Goal: Information Seeking & Learning: Learn about a topic

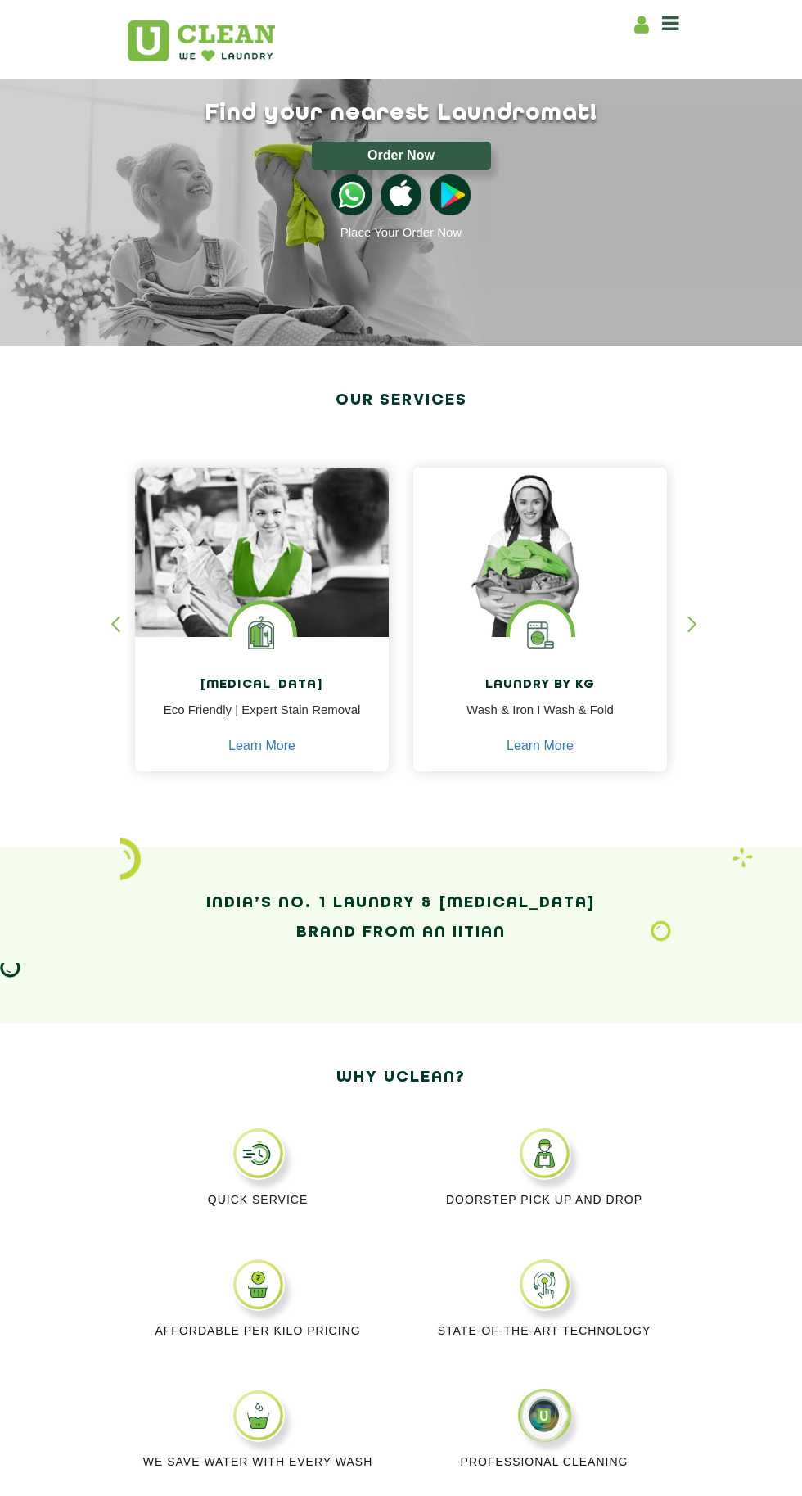
scroll to position [62, 0]
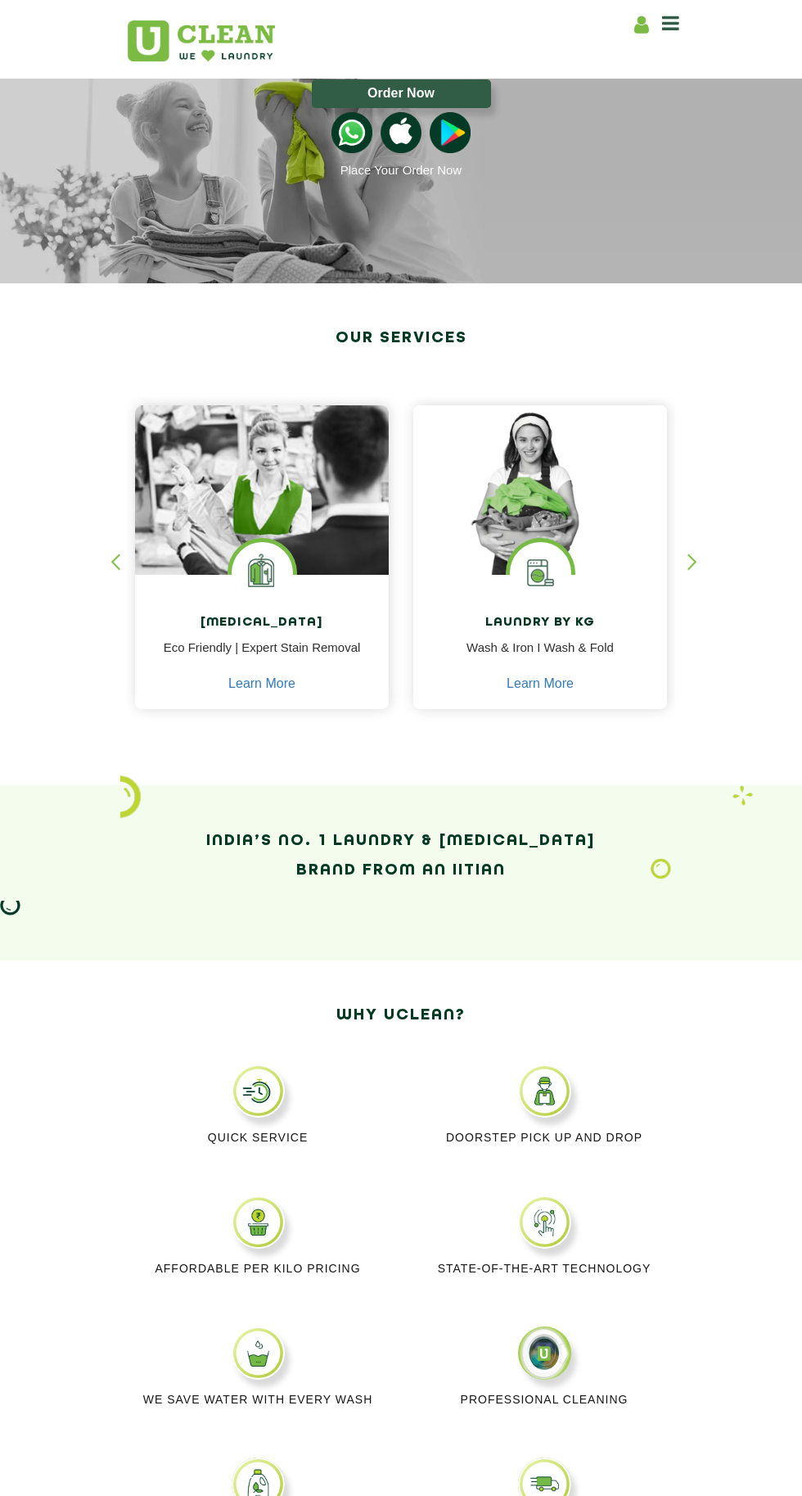
click at [571, 543] on img at bounding box center [540, 489] width 254 height 169
click at [559, 682] on link "Learn More" at bounding box center [540, 683] width 67 height 15
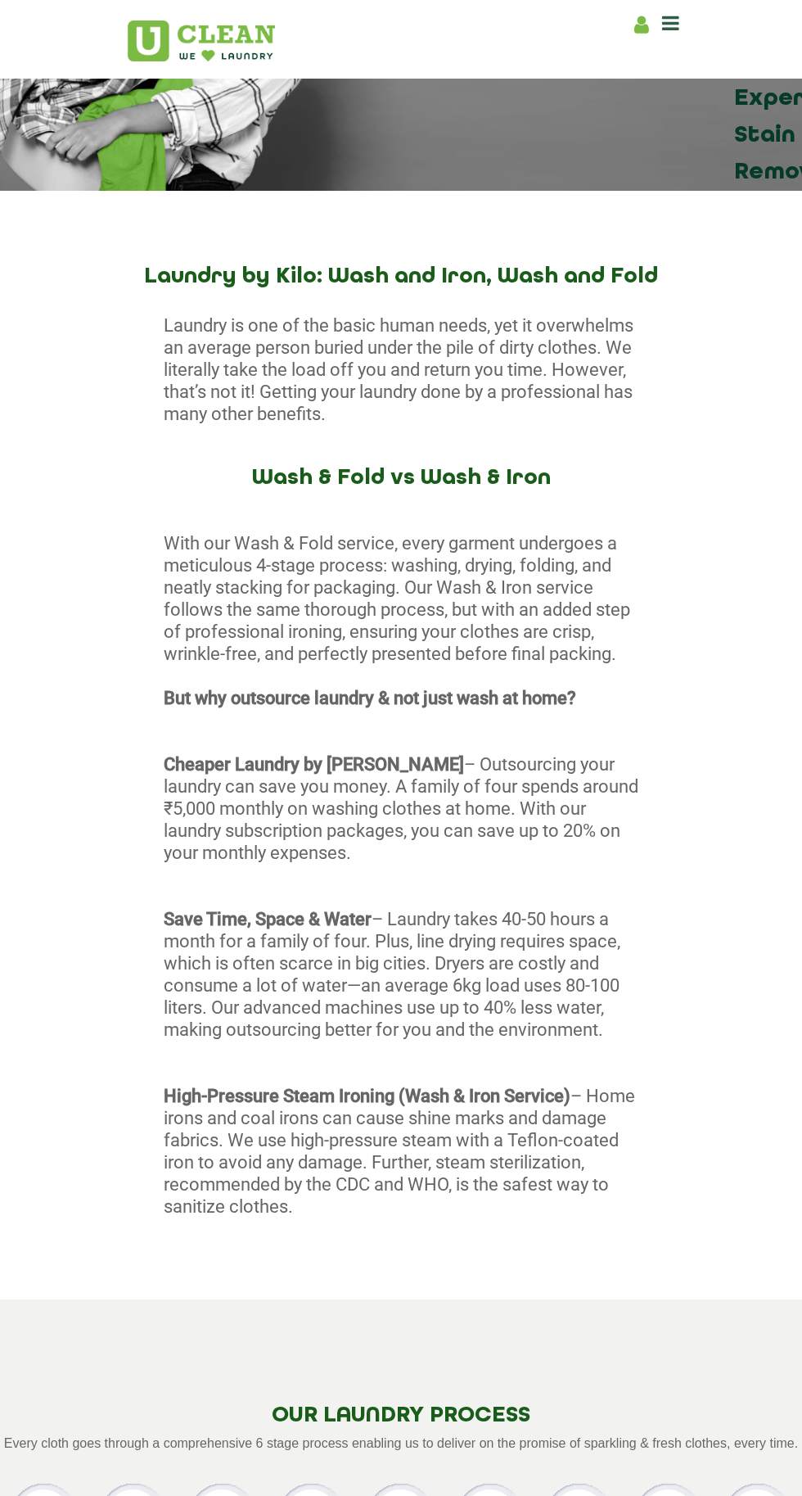
scroll to position [188, 0]
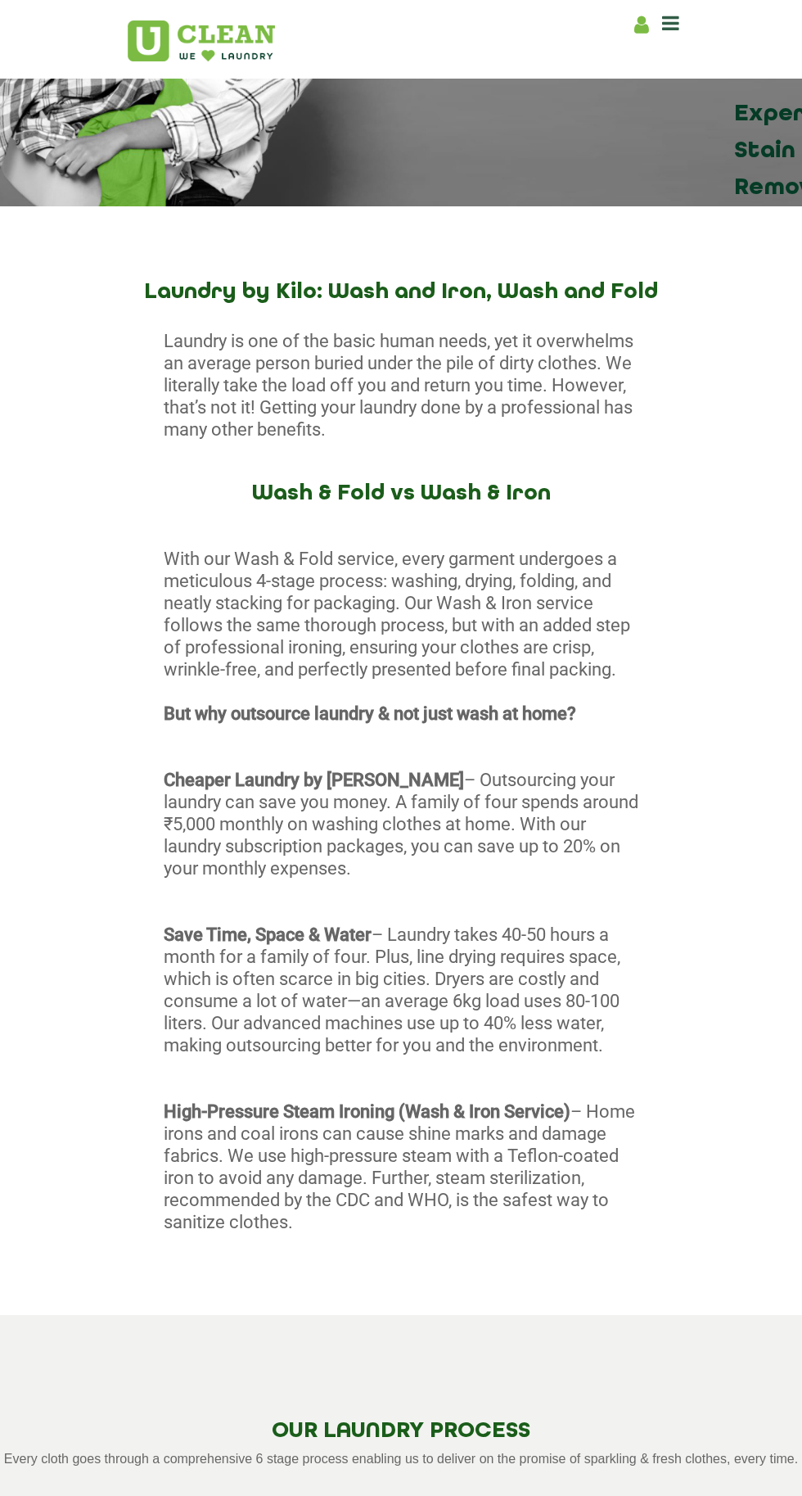
click at [676, 19] on icon at bounding box center [670, 23] width 17 height 20
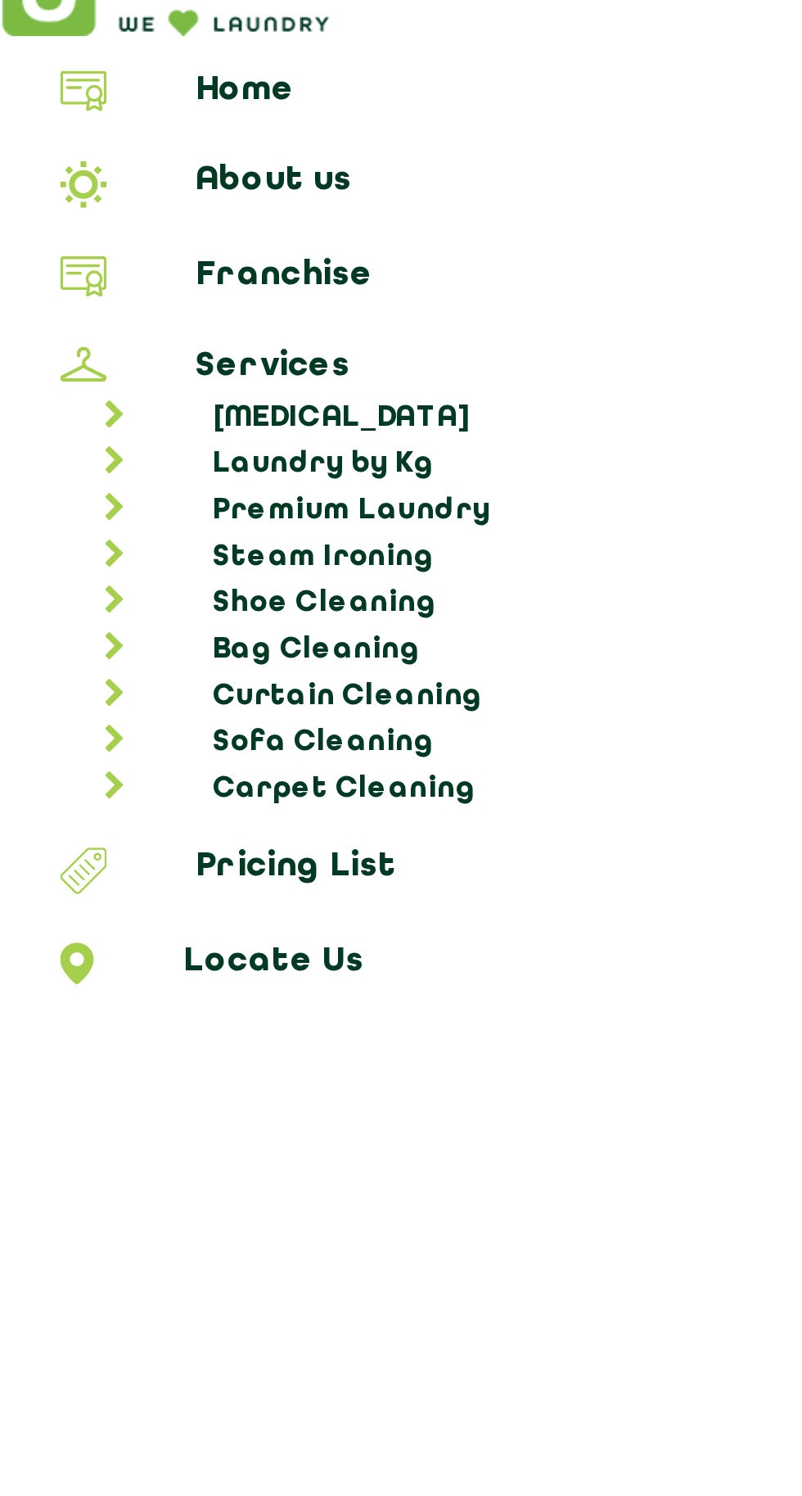
click at [148, 251] on link "Shoe Cleaning" at bounding box center [409, 255] width 774 height 16
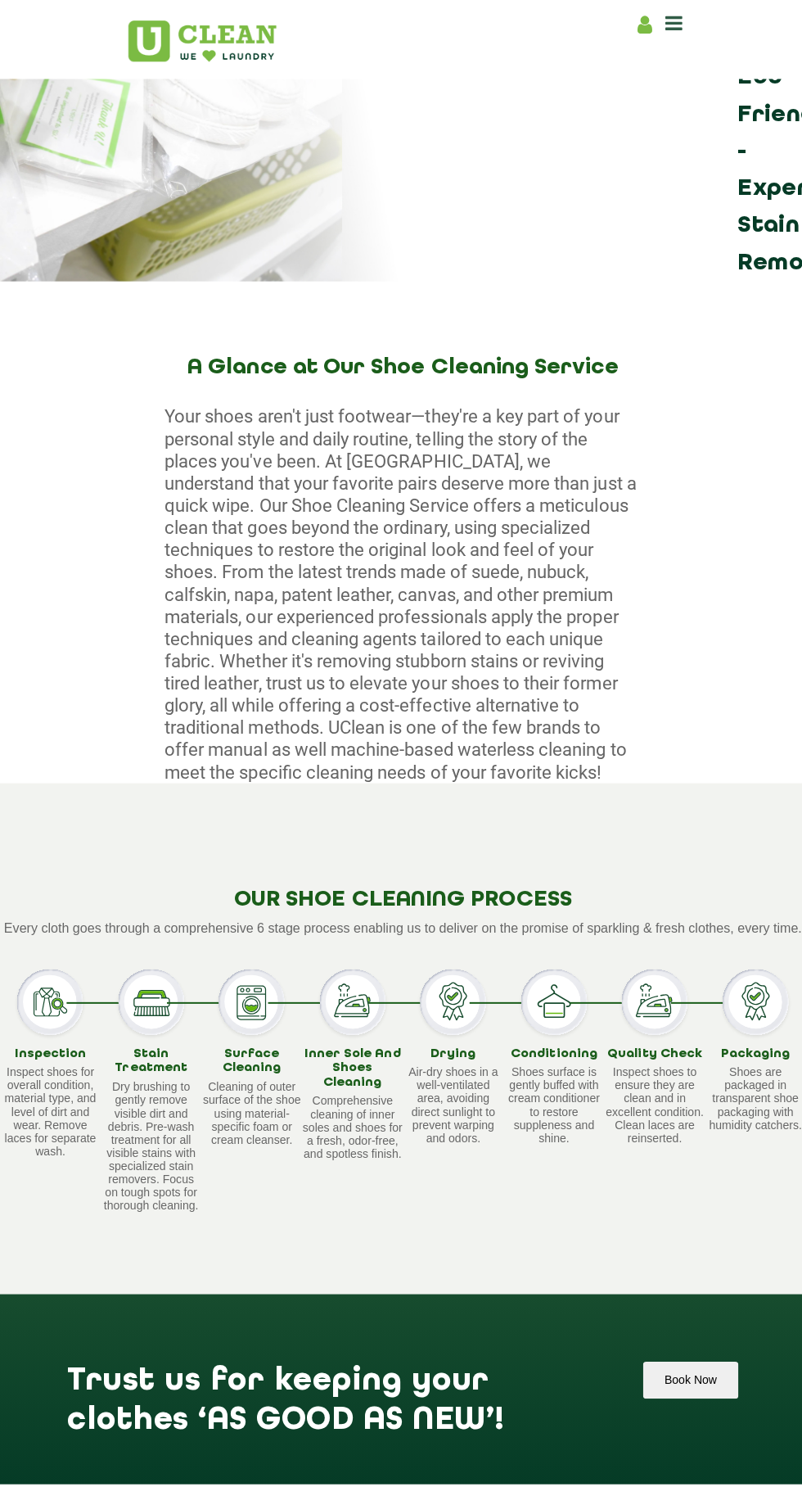
scroll to position [187, 0]
